Goal: Information Seeking & Learning: Check status

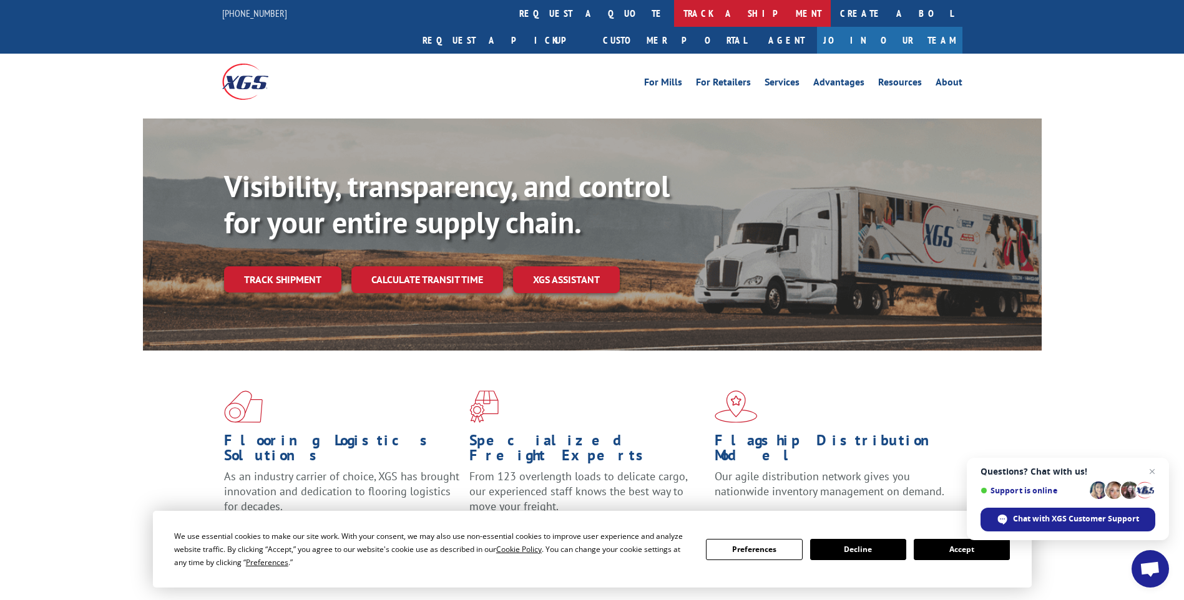
click at [674, 5] on link "track a shipment" at bounding box center [752, 13] width 157 height 27
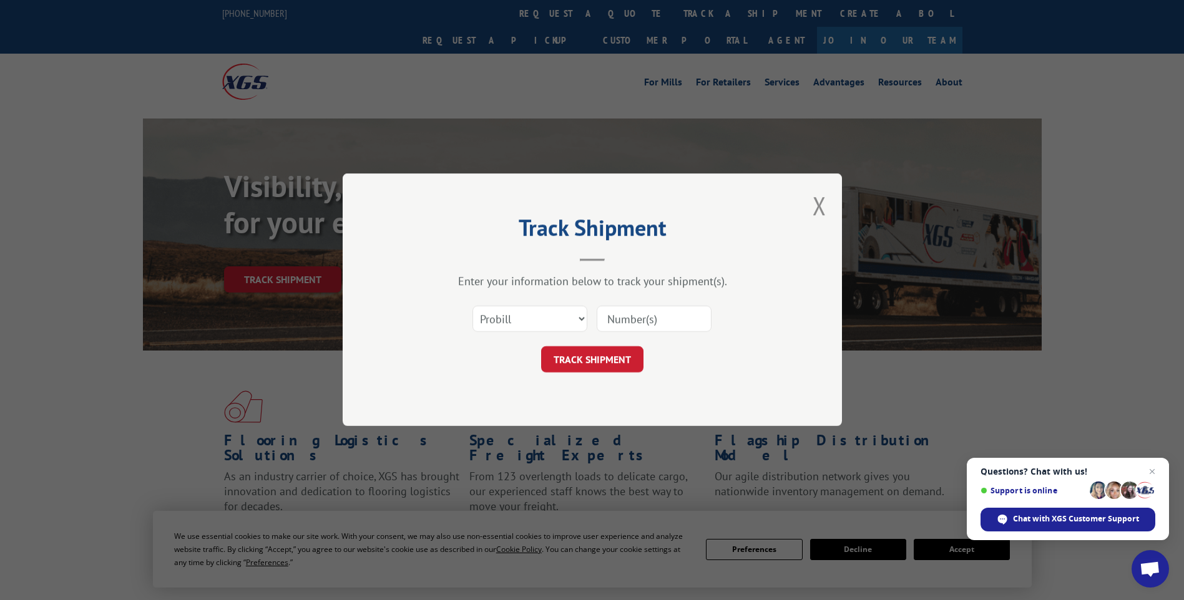
click at [638, 329] on input at bounding box center [654, 319] width 115 height 26
paste input "17009358"
type input "17009358"
click at [590, 353] on button "TRACK SHIPMENT" at bounding box center [592, 360] width 102 height 26
